Goal: Browse casually: Explore the website without a specific task or goal

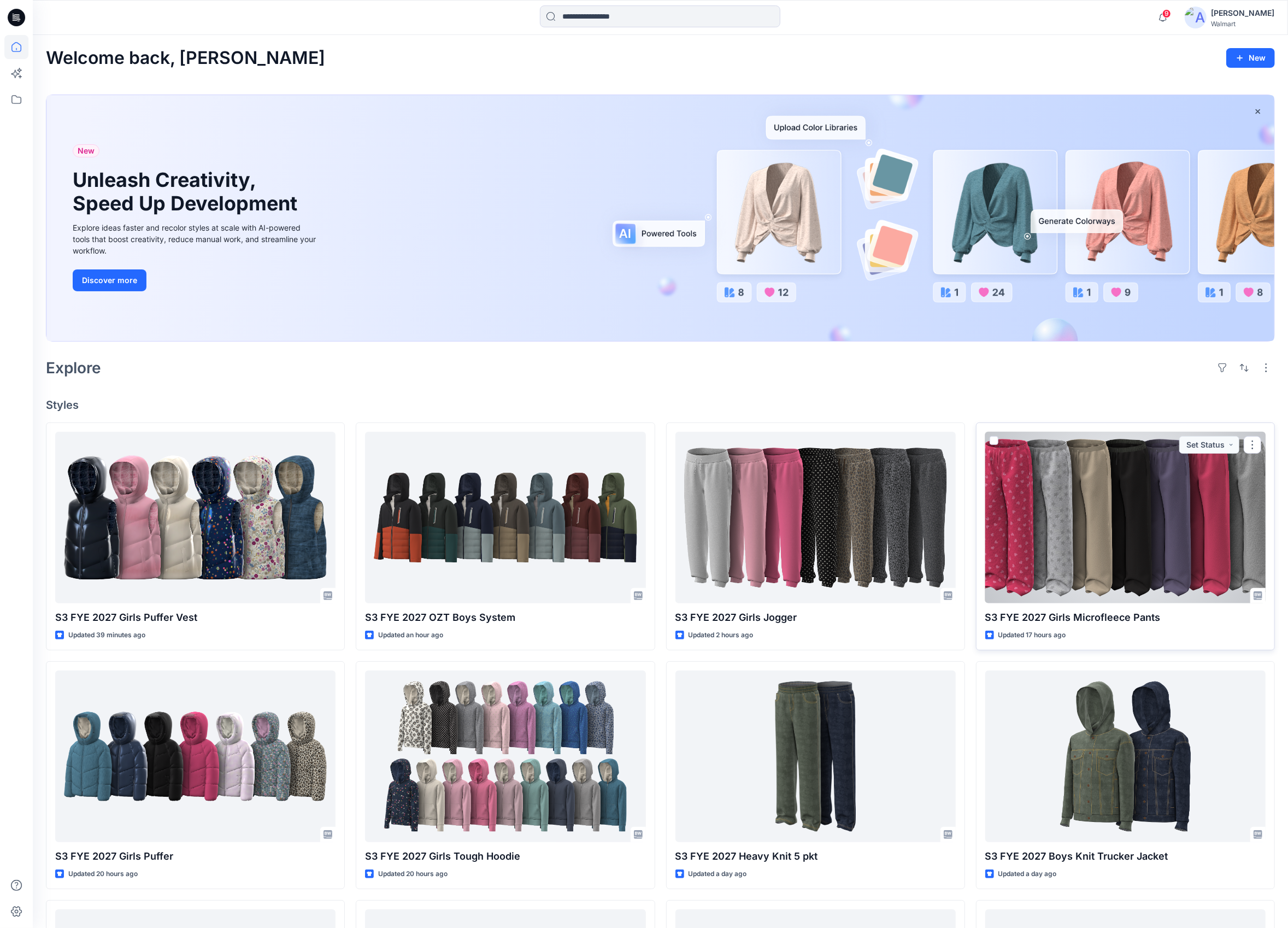
click at [1095, 512] on div at bounding box center [1125, 517] width 281 height 172
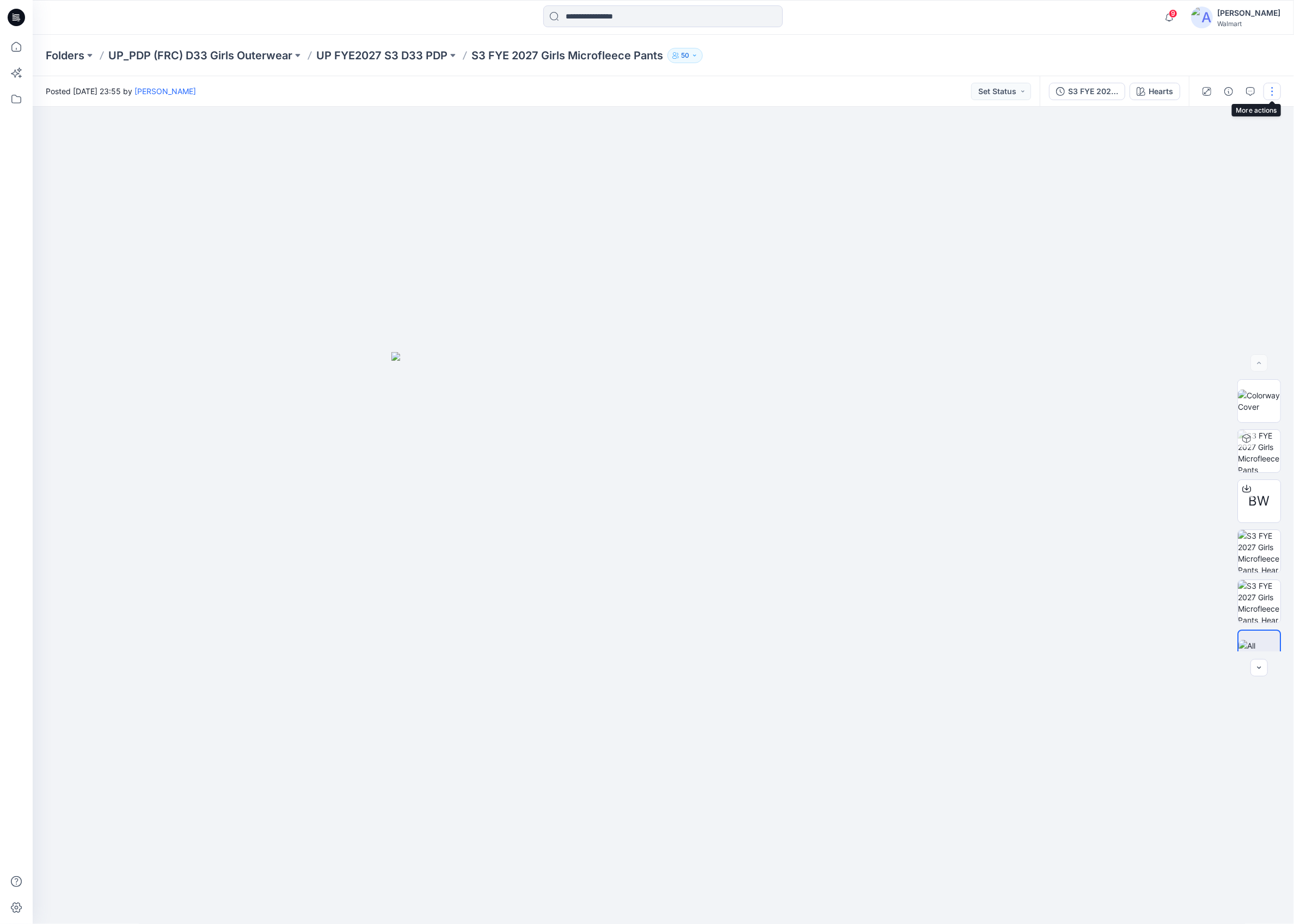
click at [1268, 89] on button "button" at bounding box center [1272, 91] width 17 height 17
click at [1214, 118] on button "Like" at bounding box center [1226, 120] width 100 height 20
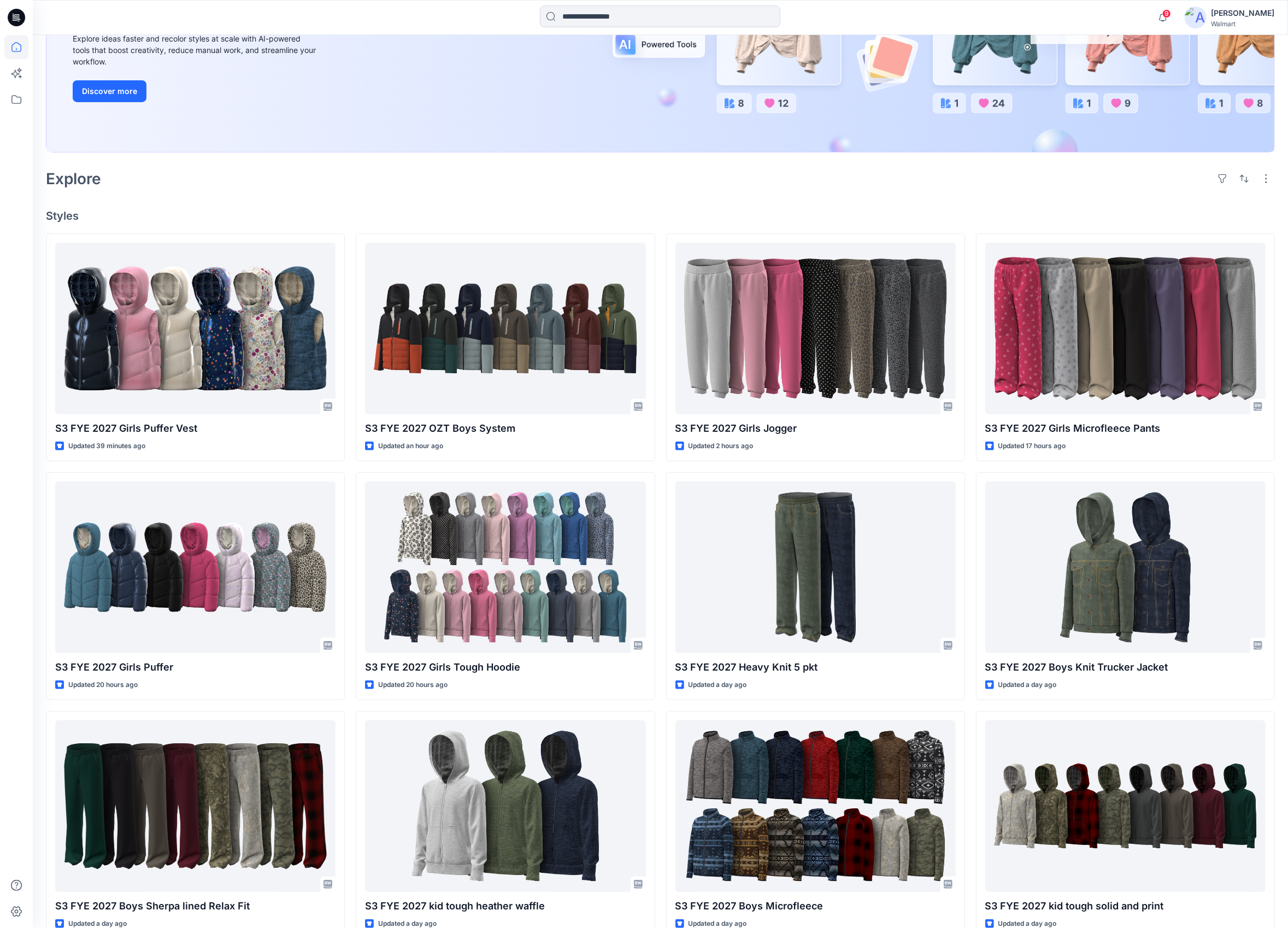
scroll to position [191, 0]
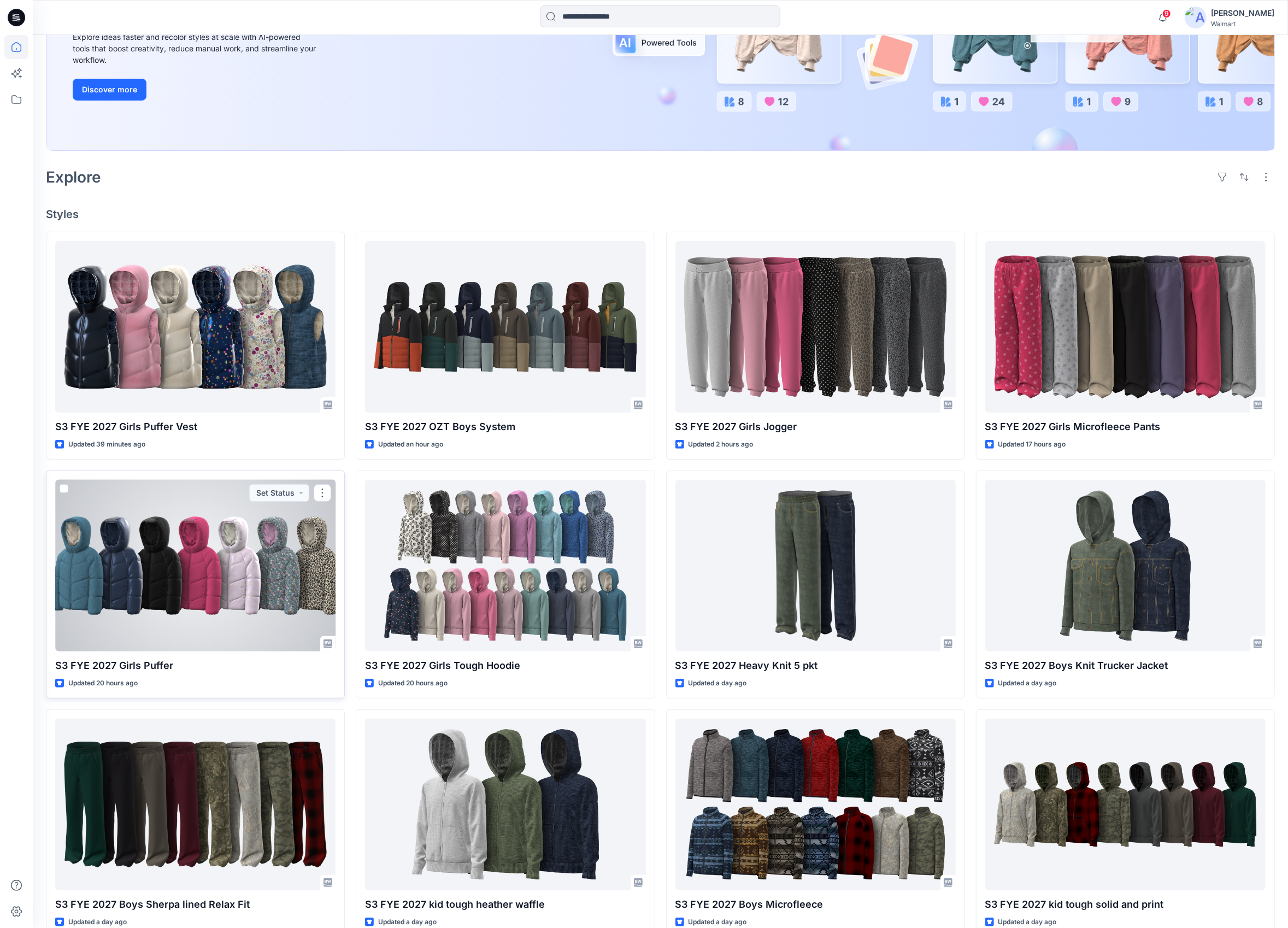
click at [226, 544] on div at bounding box center [195, 566] width 281 height 172
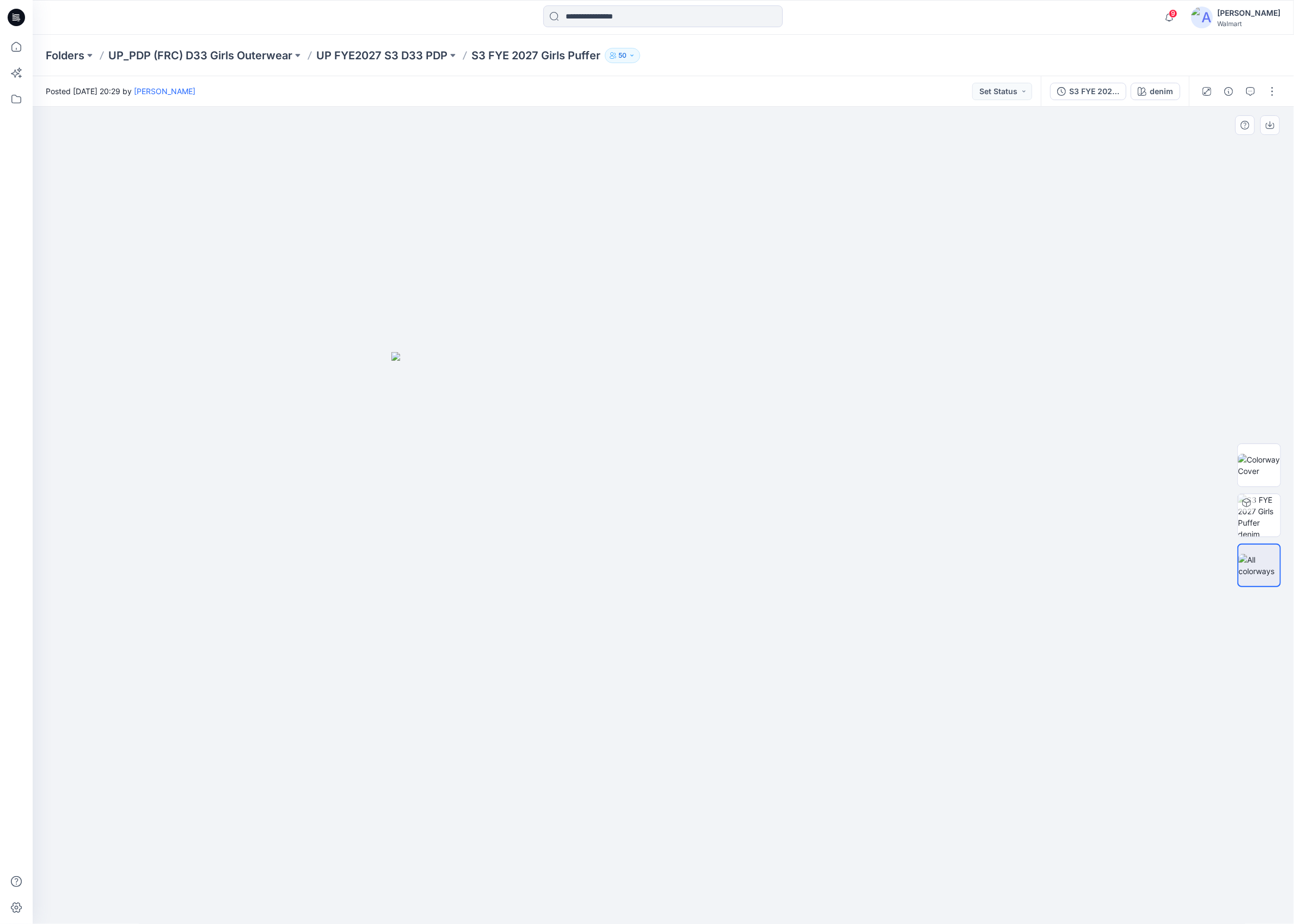
click at [465, 567] on img at bounding box center [664, 638] width 544 height 572
click at [460, 529] on img at bounding box center [664, 638] width 544 height 572
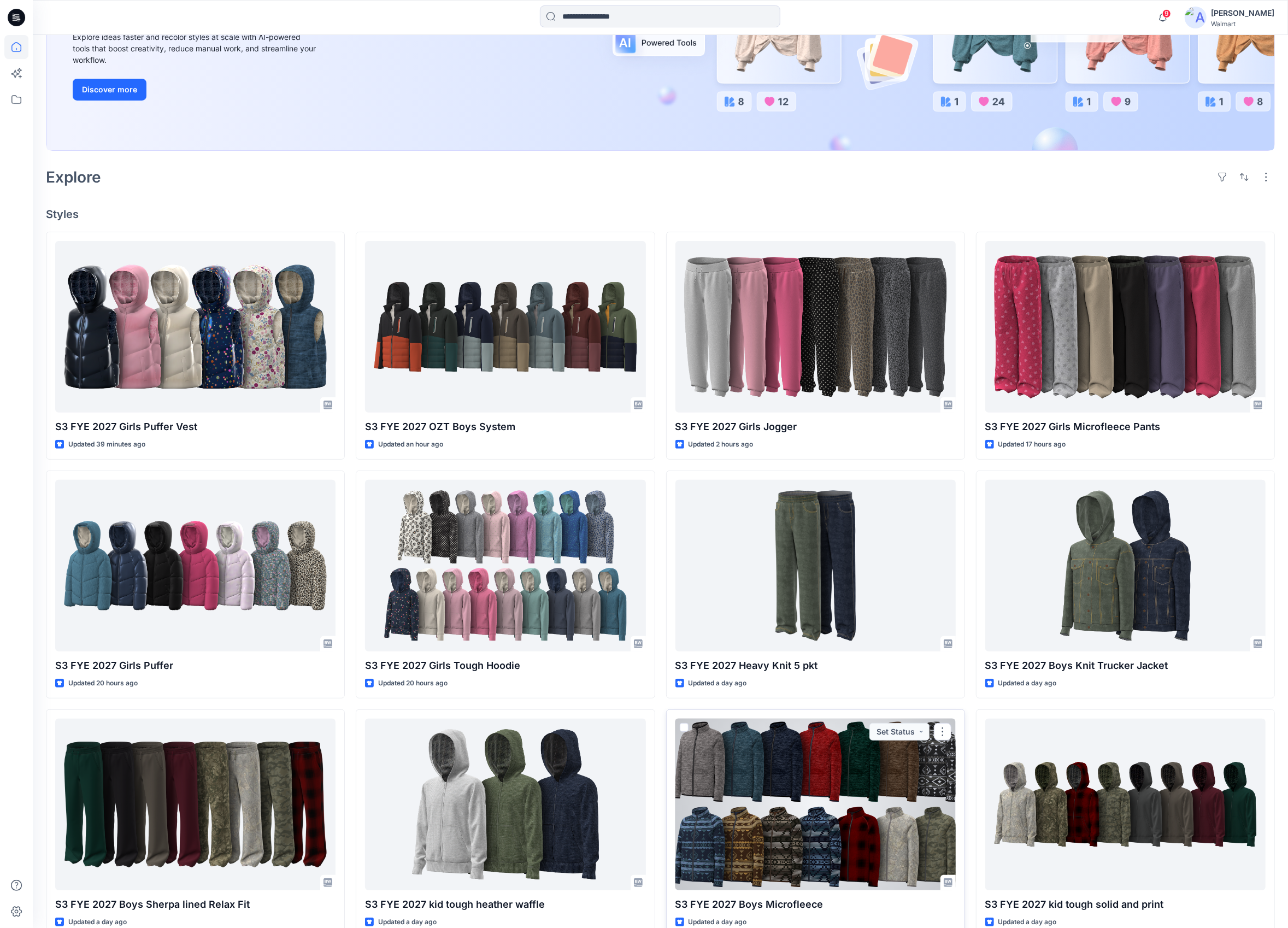
click at [764, 805] on div at bounding box center [816, 805] width 281 height 172
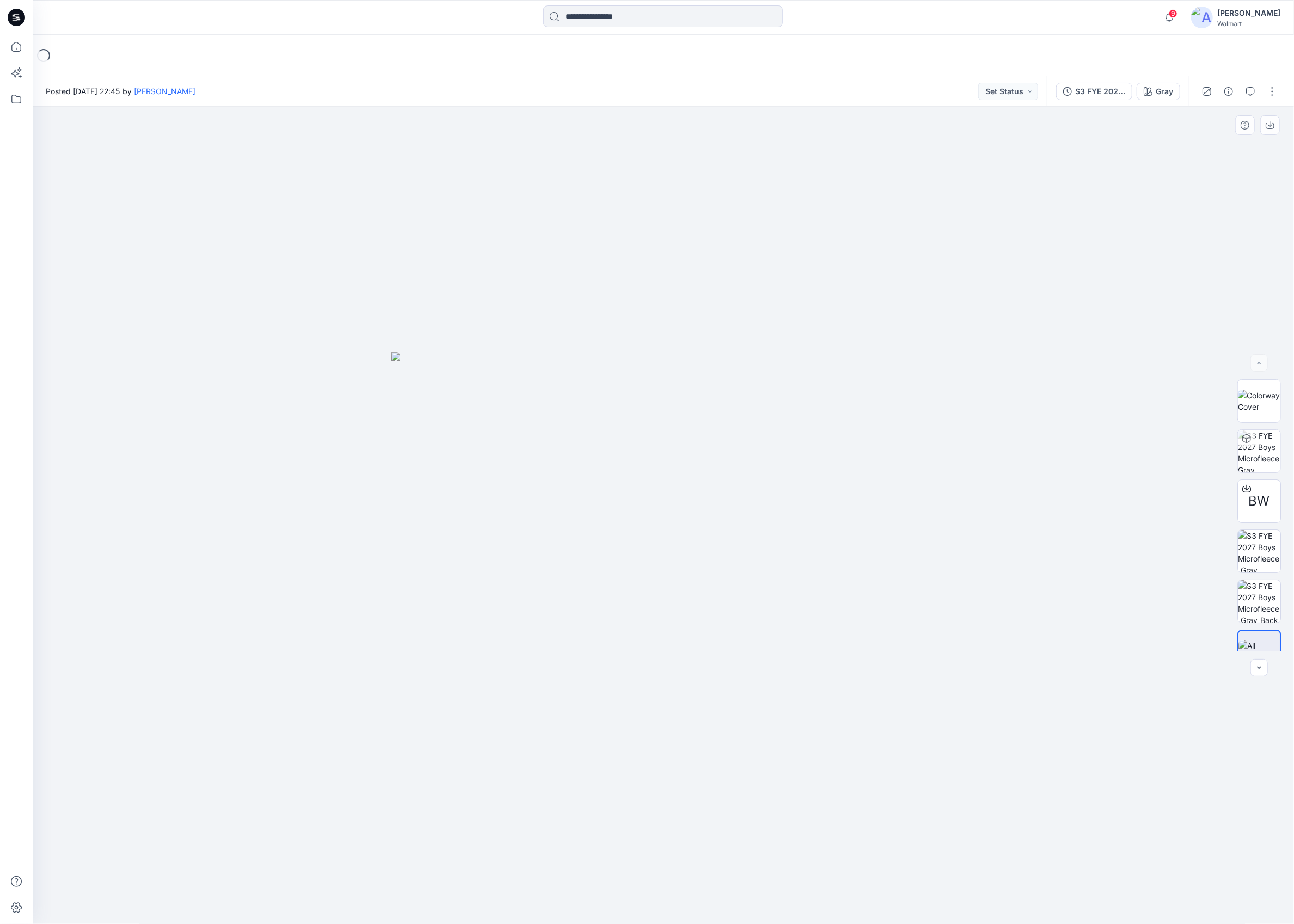
click at [727, 617] on img at bounding box center [664, 638] width 544 height 572
click at [641, 553] on img at bounding box center [664, 638] width 544 height 572
